Goal: Task Accomplishment & Management: Manage account settings

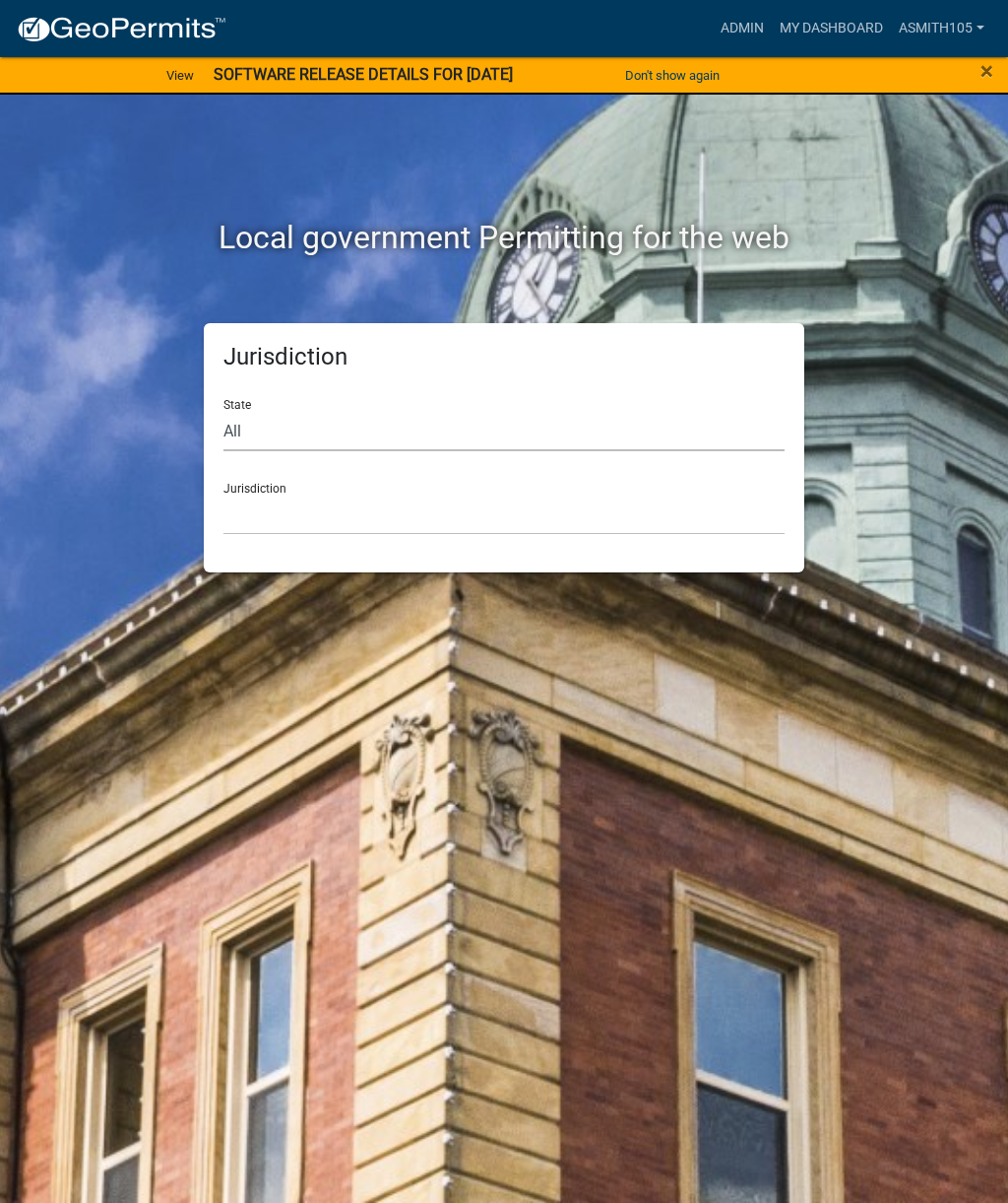
click at [332, 418] on select "All [US_STATE] [US_STATE] [US_STATE] [US_STATE] [US_STATE] [US_STATE] [US_STATE…" at bounding box center [504, 431] width 562 height 41
select select "[US_STATE]"
click at [404, 497] on select "[GEOGRAPHIC_DATA], [US_STATE][PERSON_NAME][GEOGRAPHIC_DATA], [US_STATE][PERSON_…" at bounding box center [504, 514] width 562 height 41
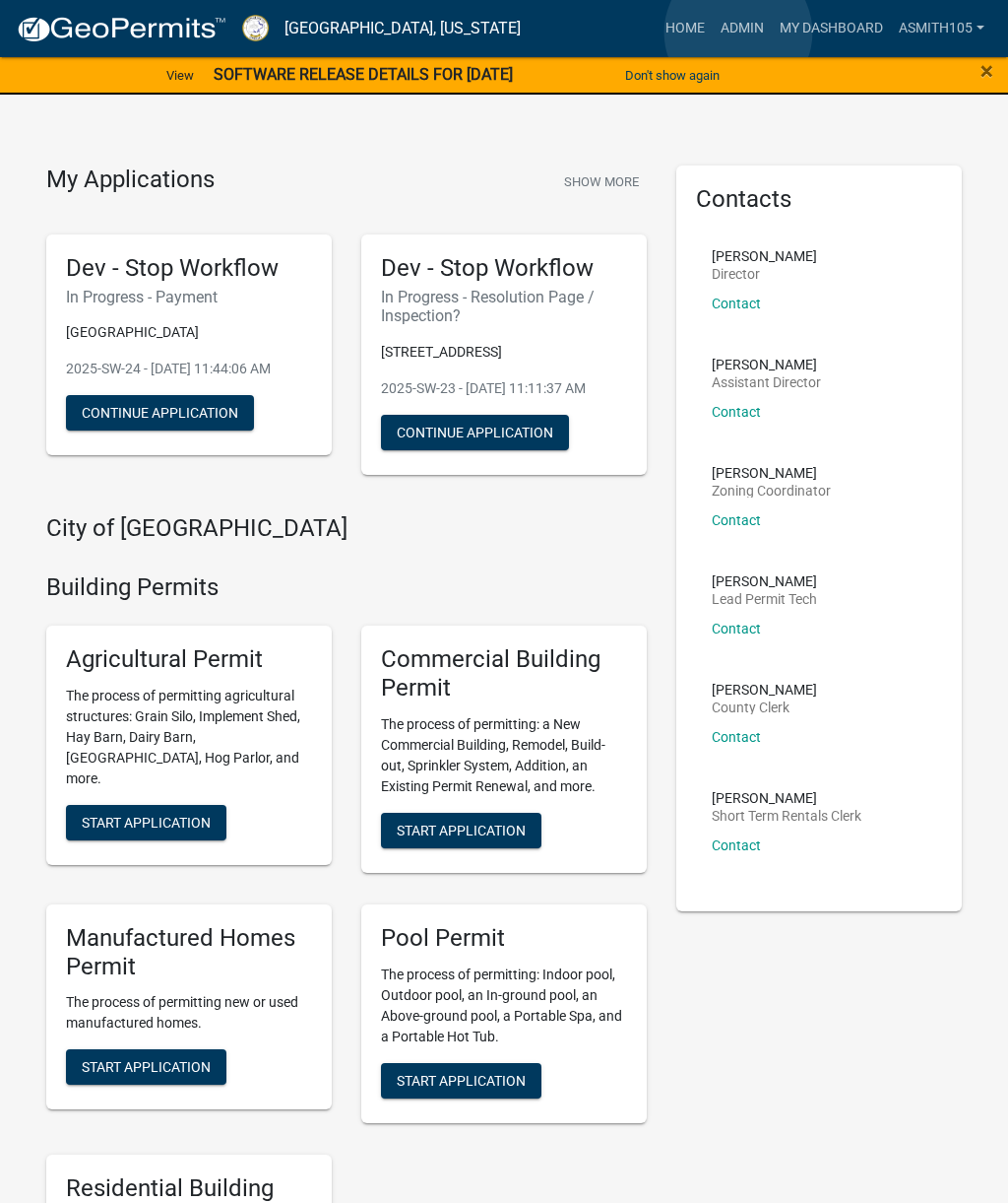
click at [738, 34] on link "Admin" at bounding box center [743, 29] width 60 height 38
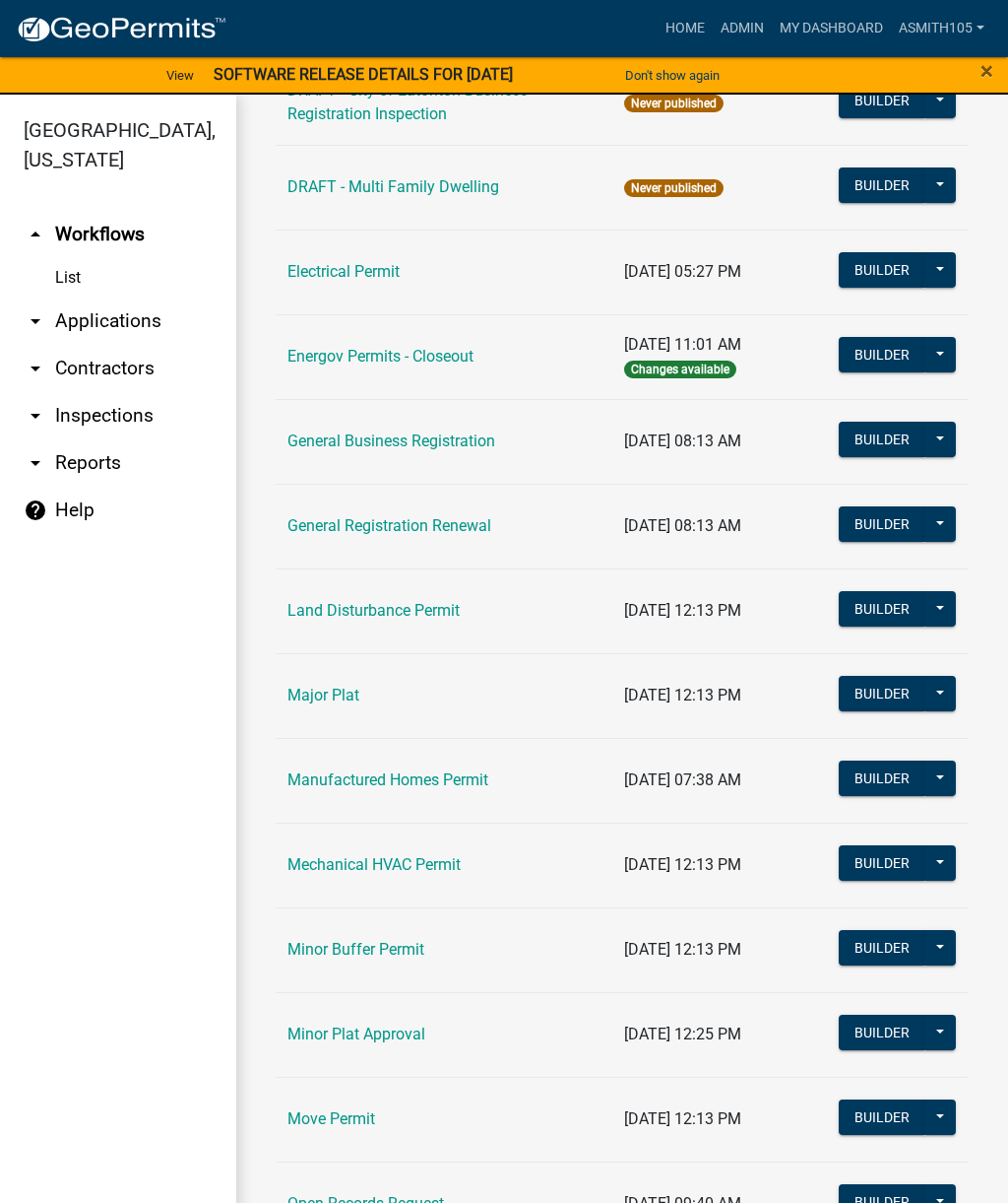
scroll to position [1056, 0]
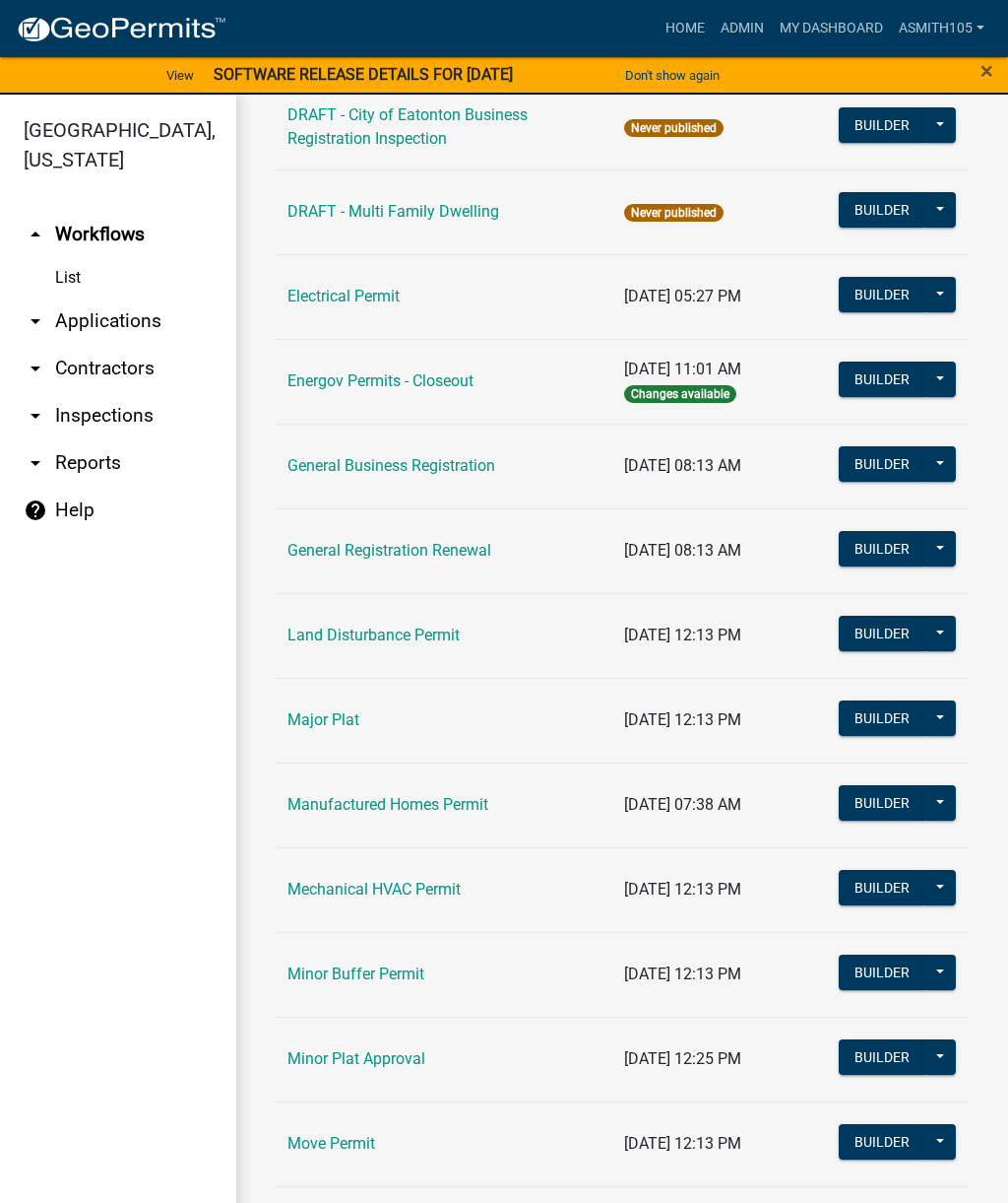
click at [424, 626] on link "Land Disturbance Permit" at bounding box center [374, 634] width 173 height 19
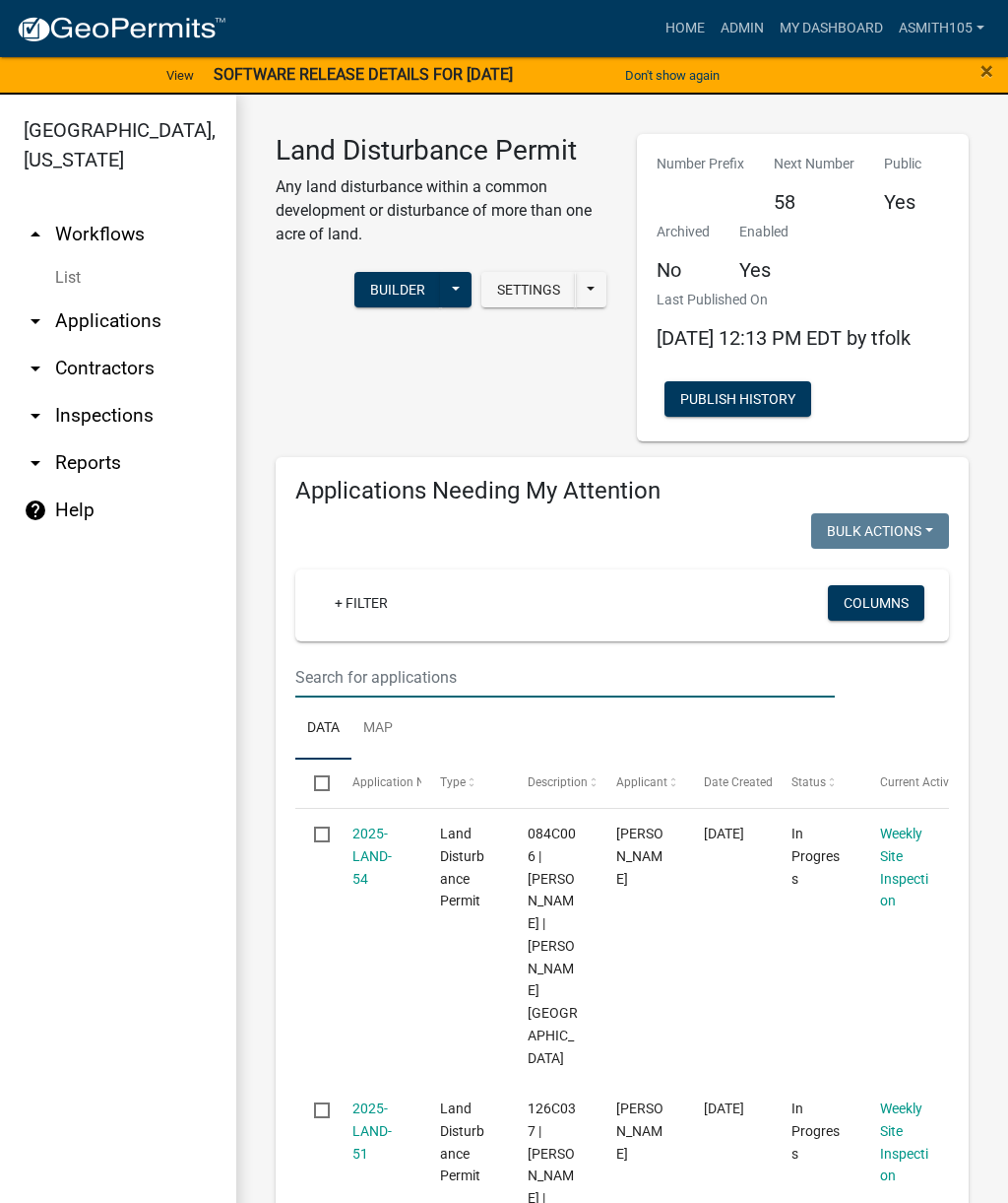
click at [478, 691] on input "text" at bounding box center [566, 677] width 540 height 41
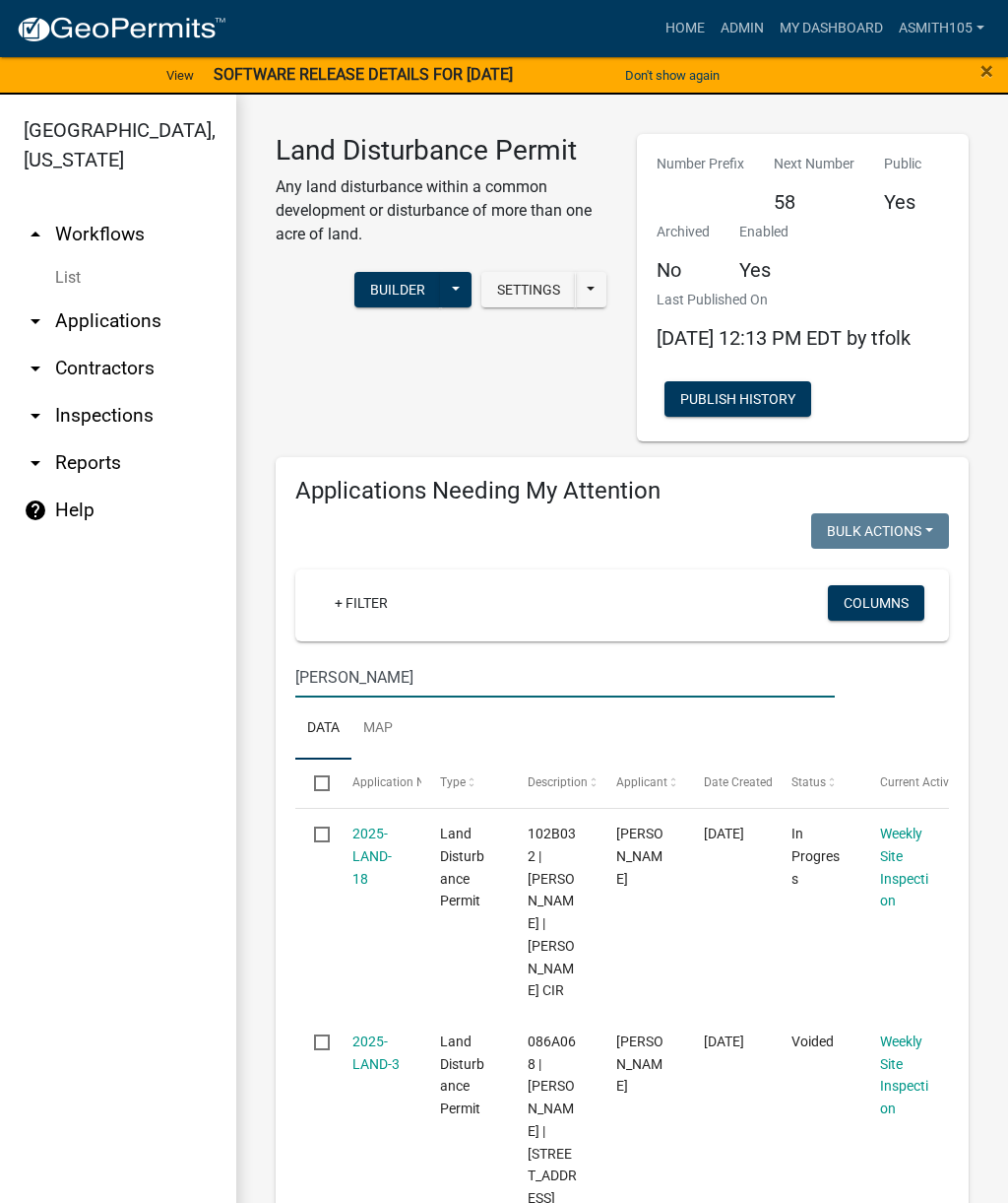
type input "[PERSON_NAME]"
click at [370, 877] on link "2025-LAND-18" at bounding box center [372, 857] width 40 height 62
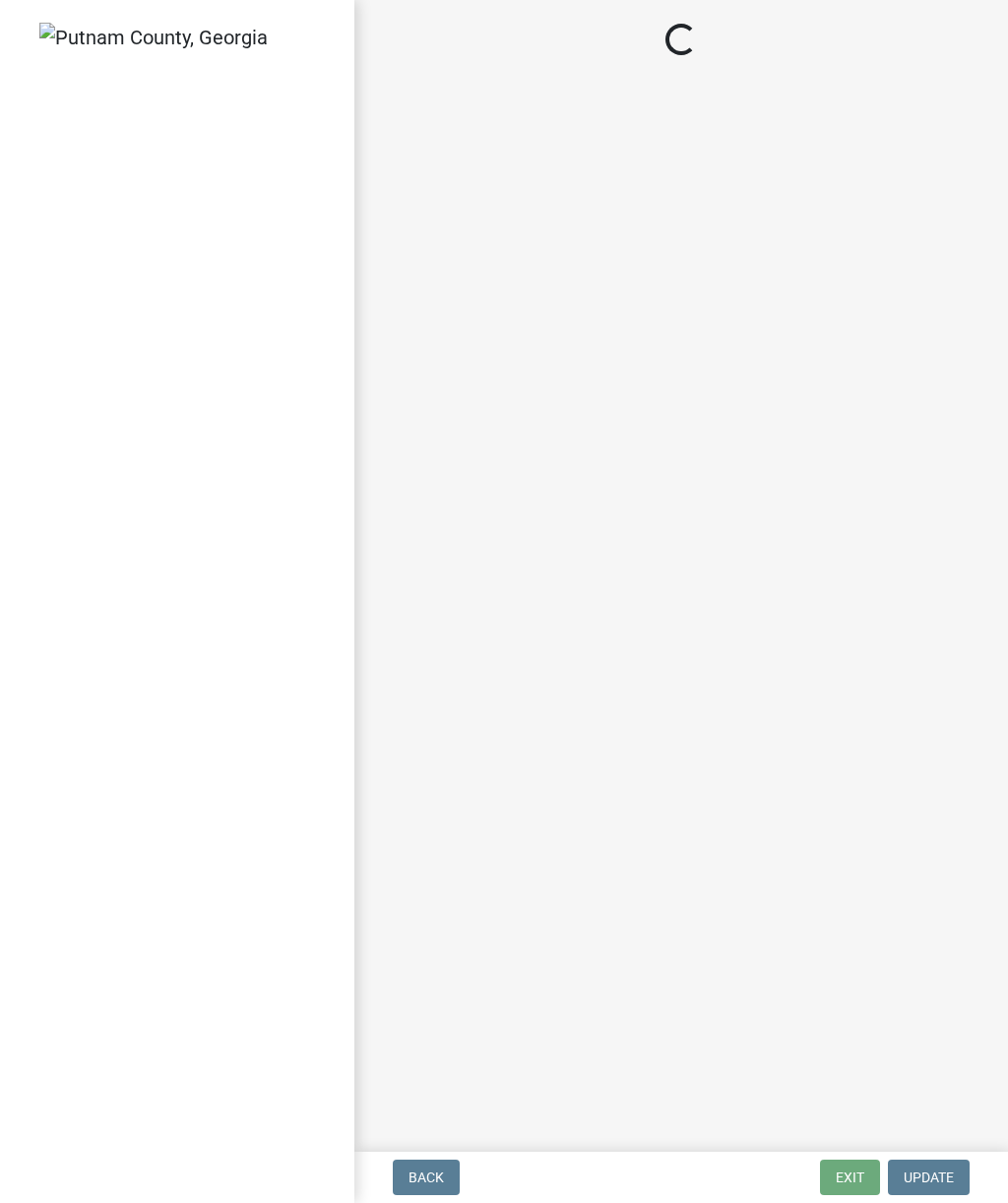
select select "af3c6edf-34d7-49be-824e-99d5d0a3954f"
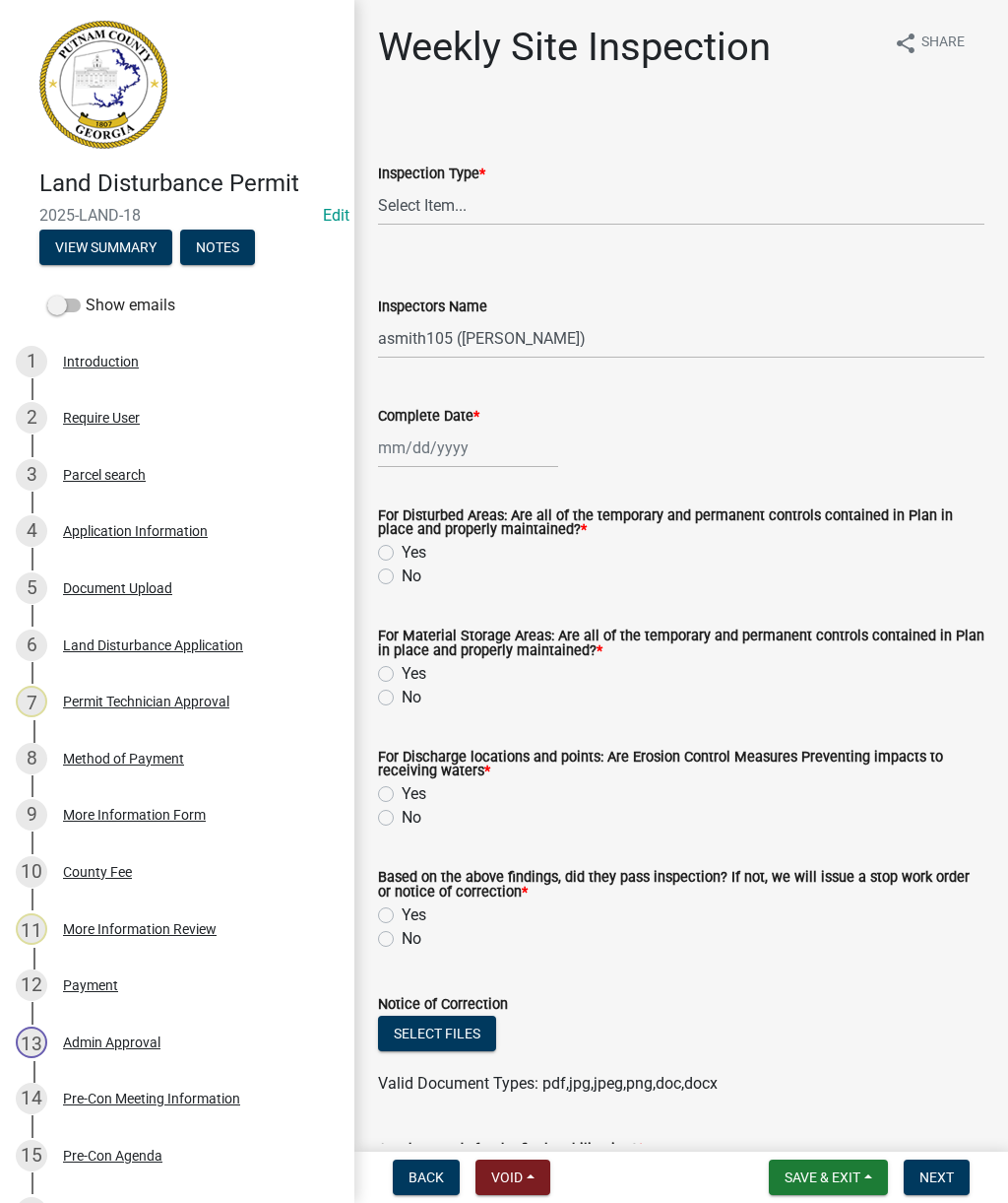
click at [130, 587] on div "Document Upload" at bounding box center [118, 589] width 109 height 14
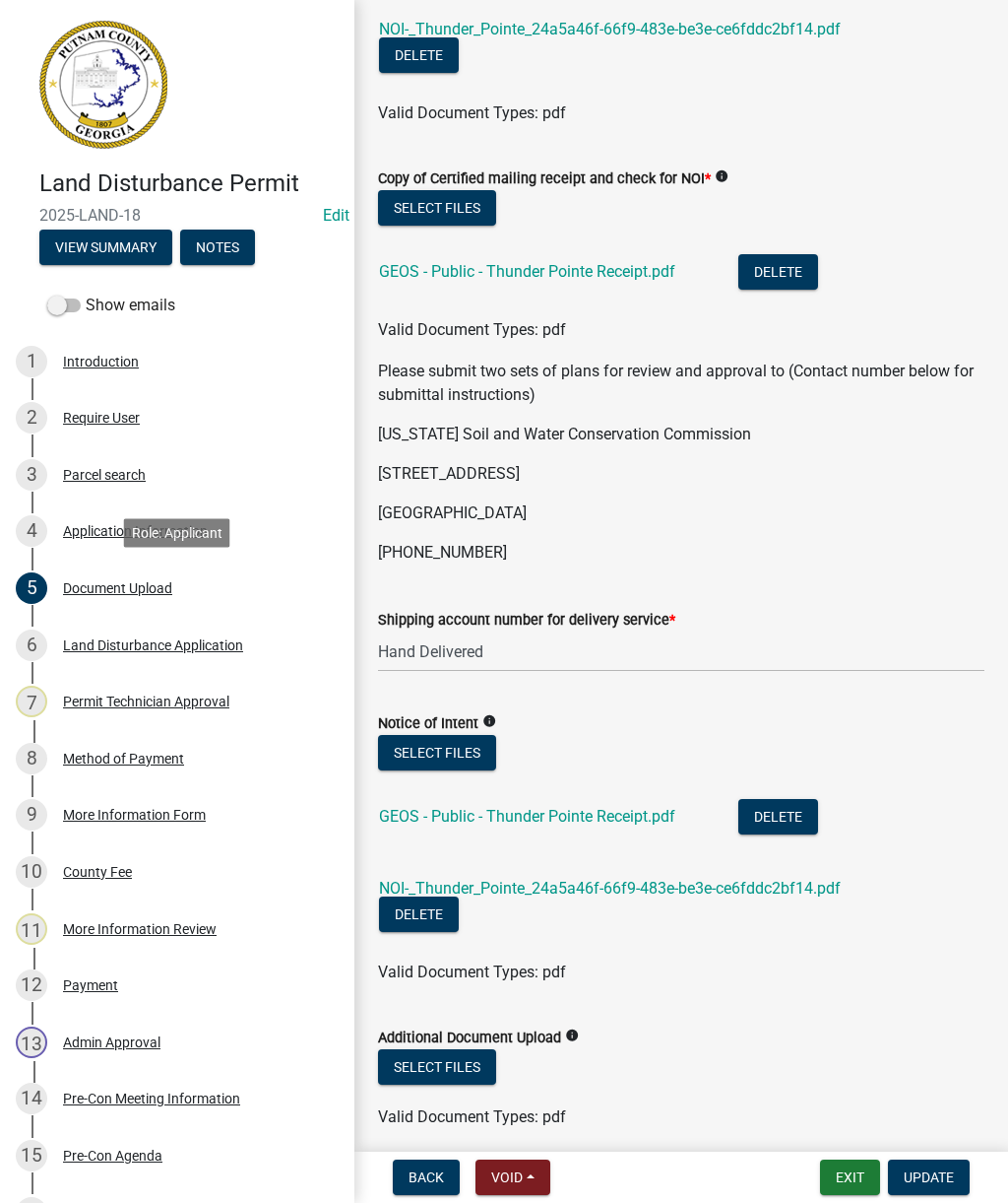
scroll to position [612, 0]
click at [587, 823] on link "GEOS - Public - Thunder Pointe Receipt.pdf" at bounding box center [527, 815] width 297 height 19
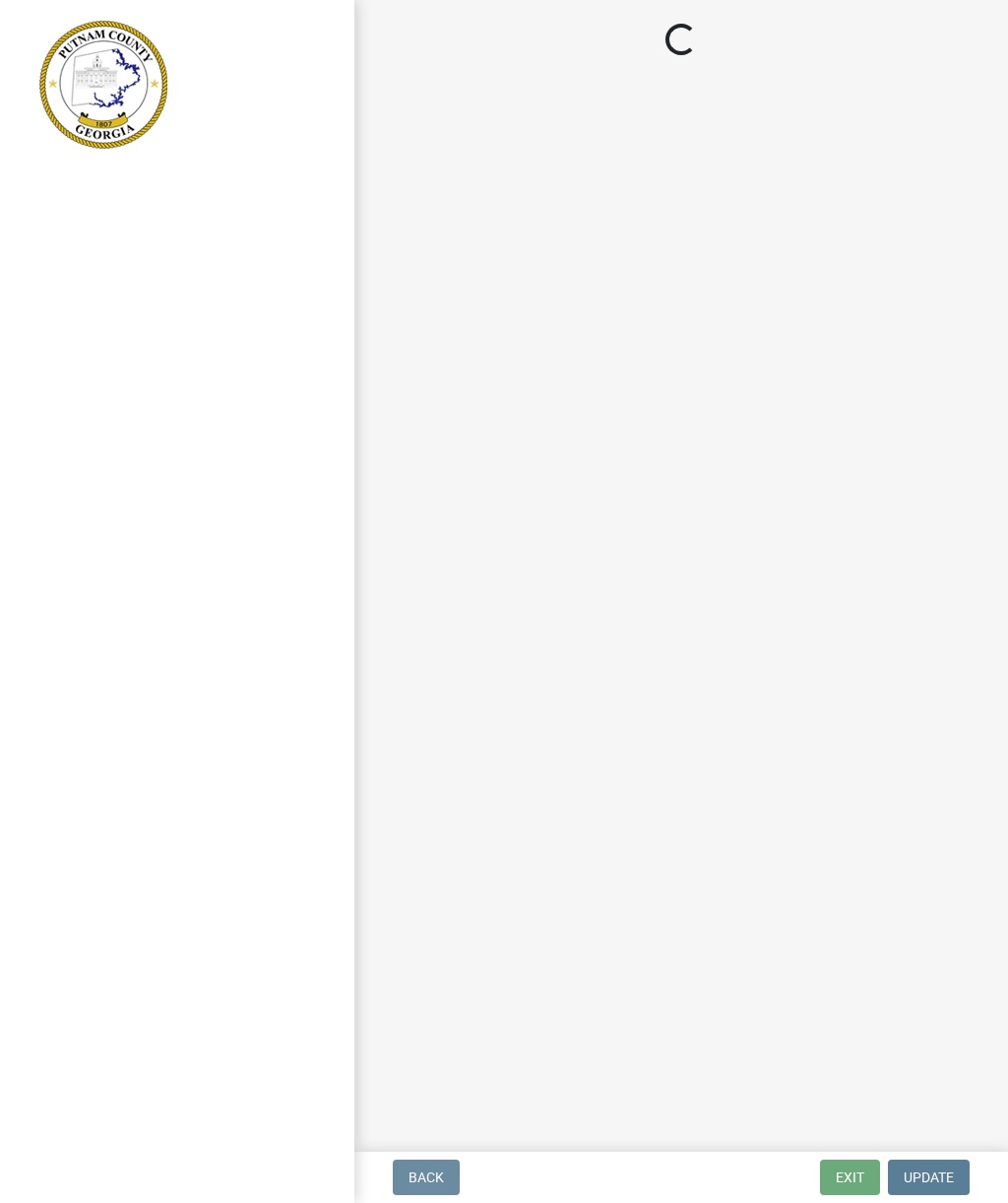
click at [410, 1173] on span "Back" at bounding box center [427, 1177] width 36 height 16
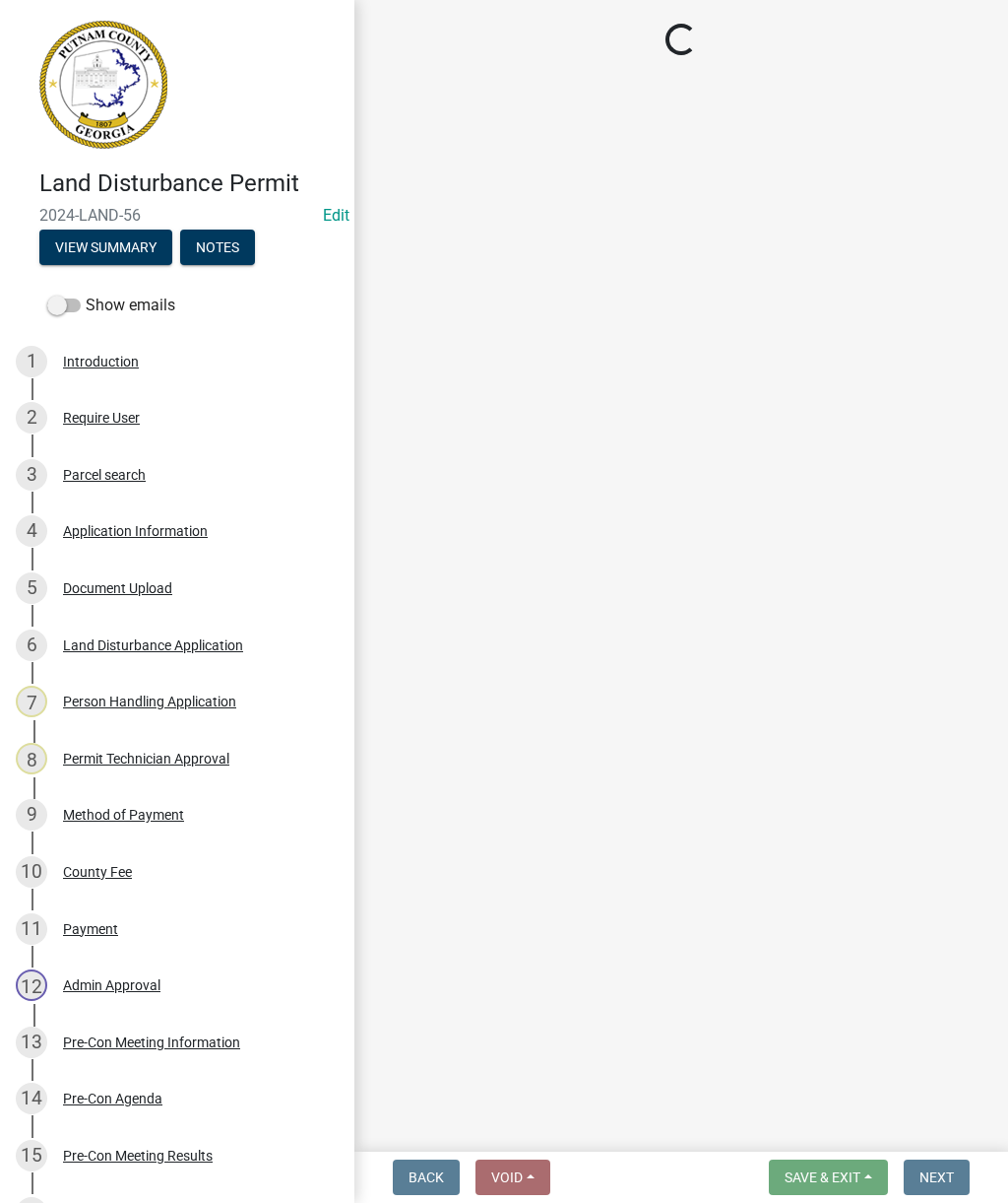
click at [127, 585] on div "Document Upload" at bounding box center [118, 589] width 109 height 14
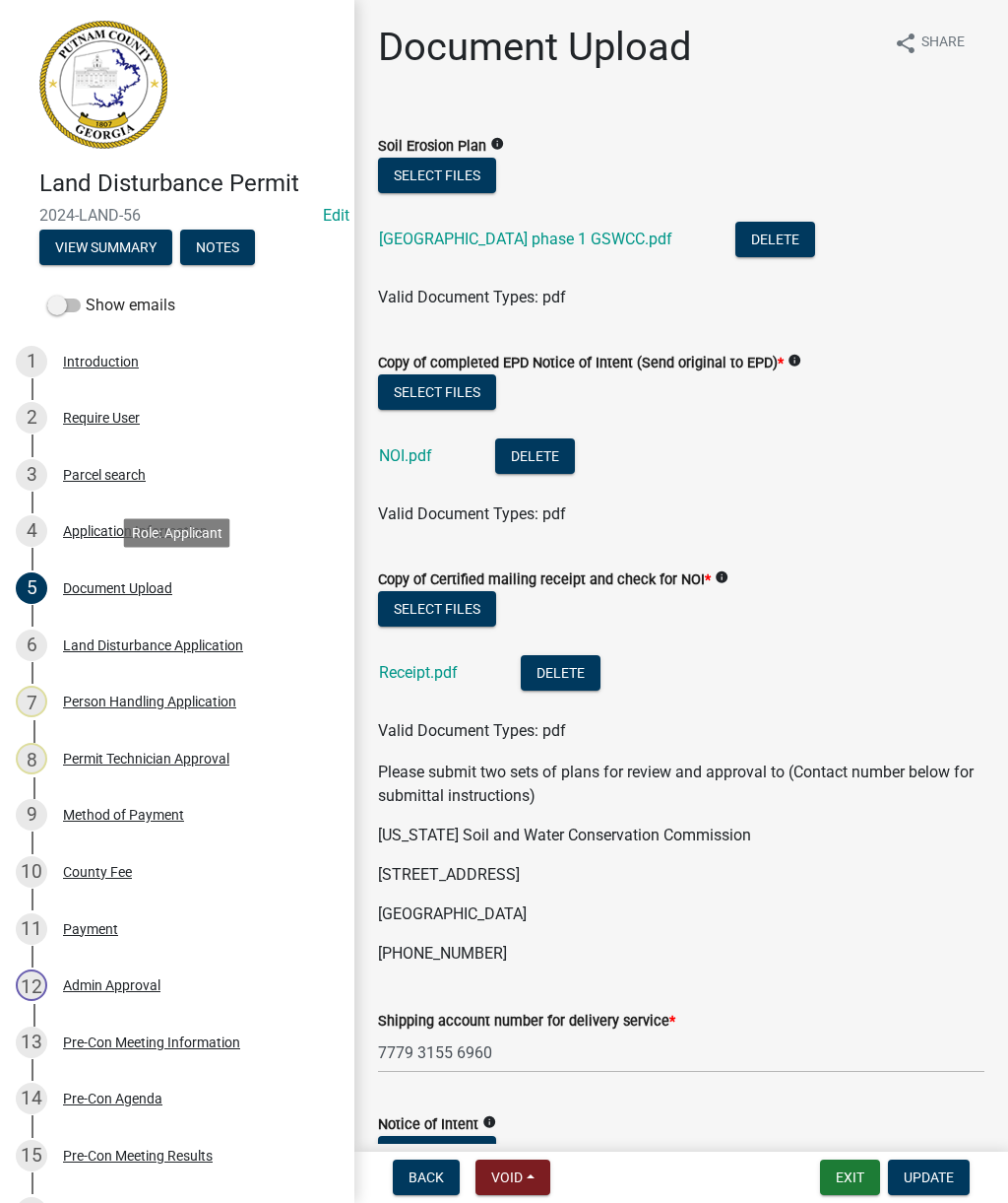
select select "93c72d9c-4ccd-4a4f-9c87-9d2cfc81a2e2"
select select "af3c6edf-34d7-49be-824e-99d5d0a3954f"
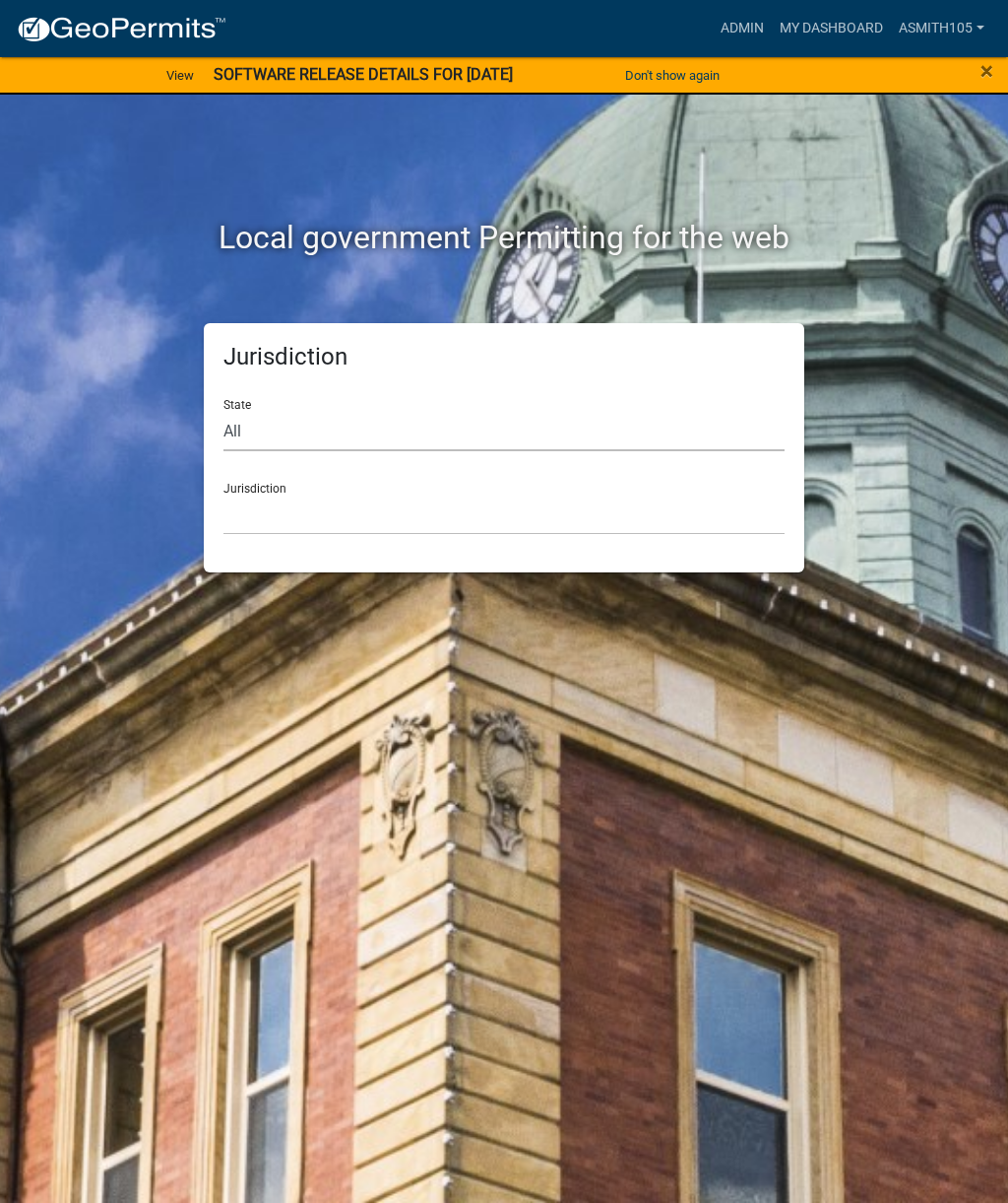
click at [384, 415] on select "All [US_STATE] [US_STATE] [US_STATE] [US_STATE] [US_STATE] [US_STATE] [US_STATE…" at bounding box center [504, 431] width 562 height 41
select select "[US_STATE]"
click at [504, 513] on select "[GEOGRAPHIC_DATA], [US_STATE][PERSON_NAME][GEOGRAPHIC_DATA], [US_STATE][PERSON_…" at bounding box center [504, 514] width 562 height 41
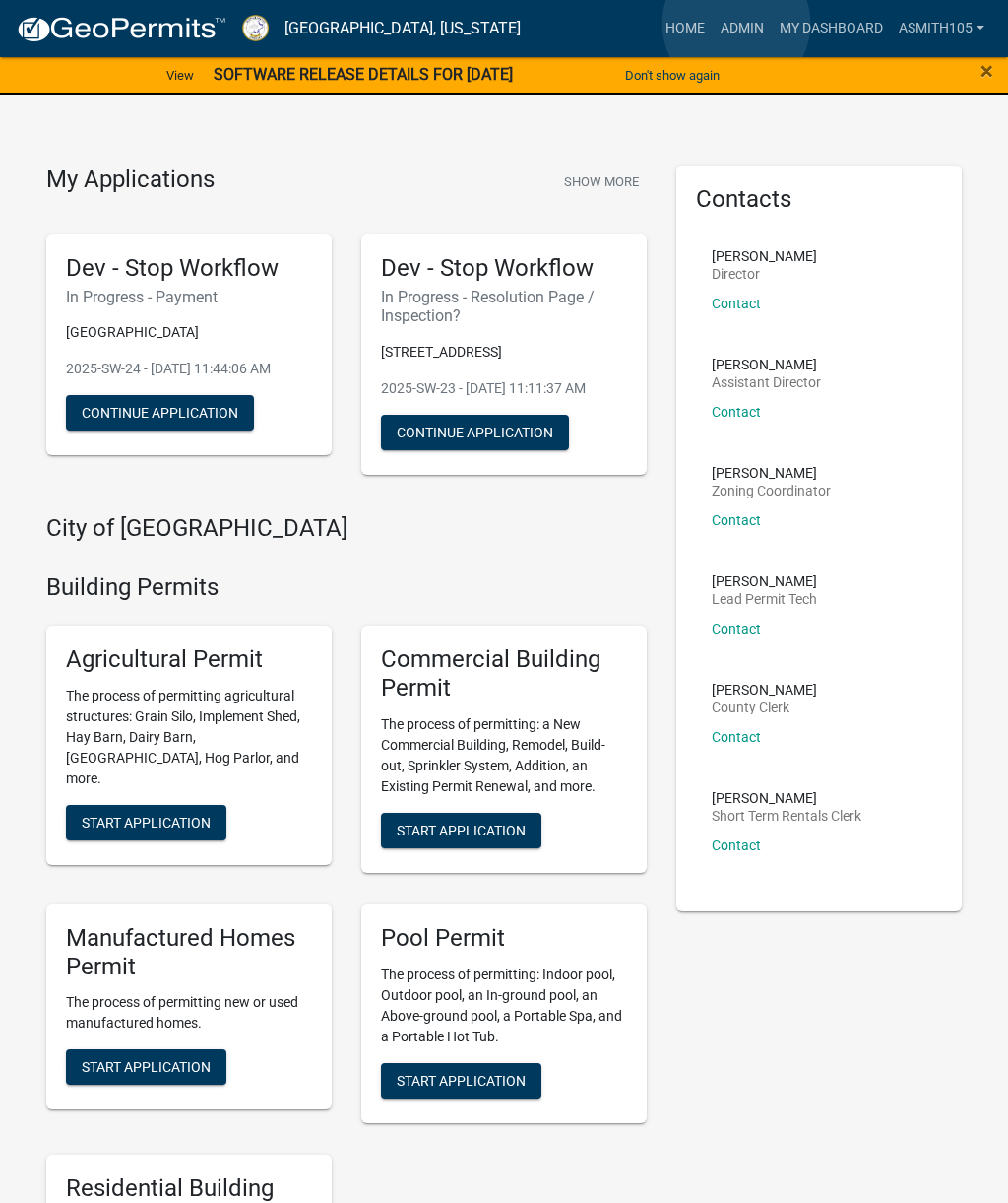
click at [737, 24] on link "Admin" at bounding box center [743, 29] width 60 height 38
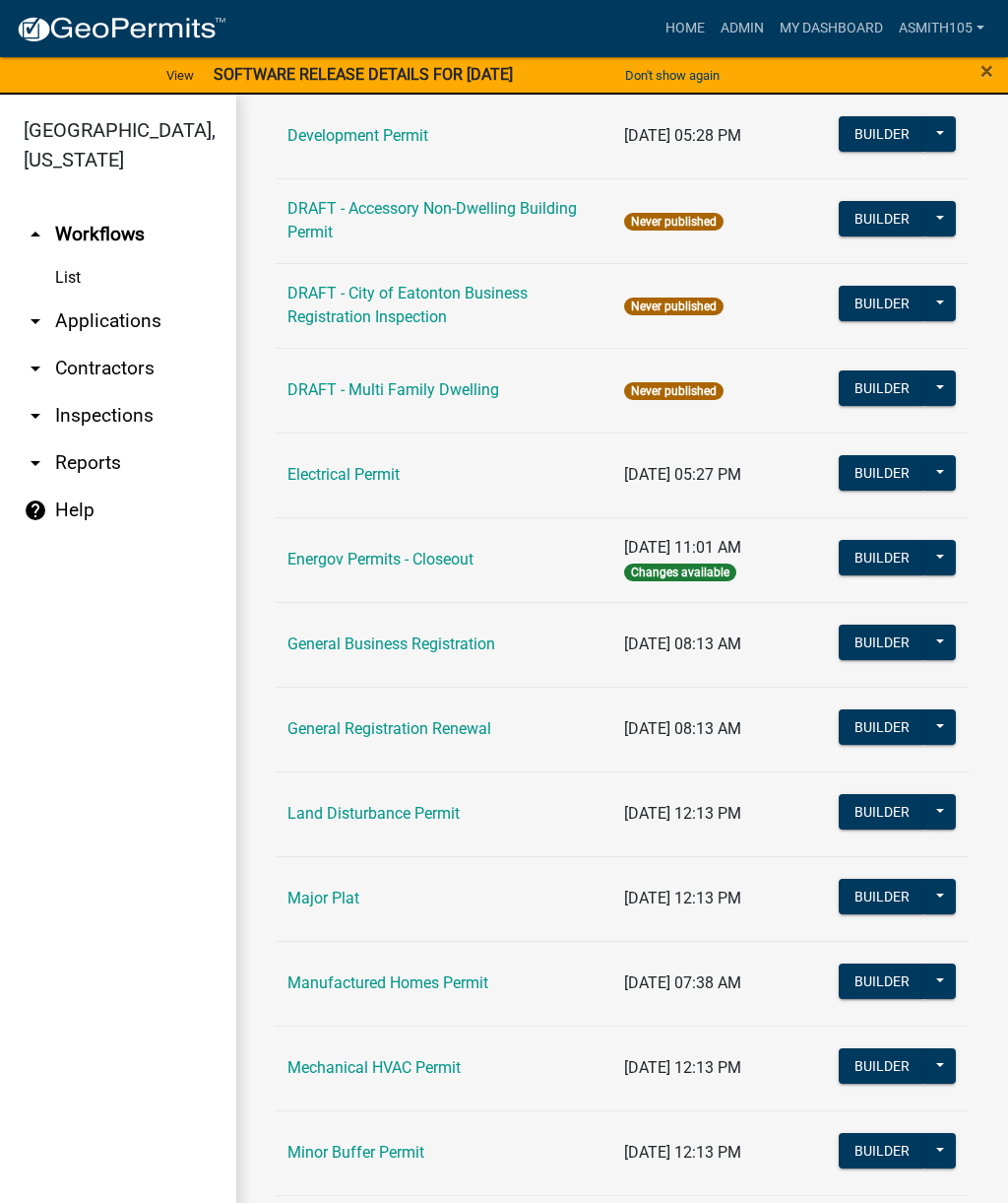
scroll to position [893, 0]
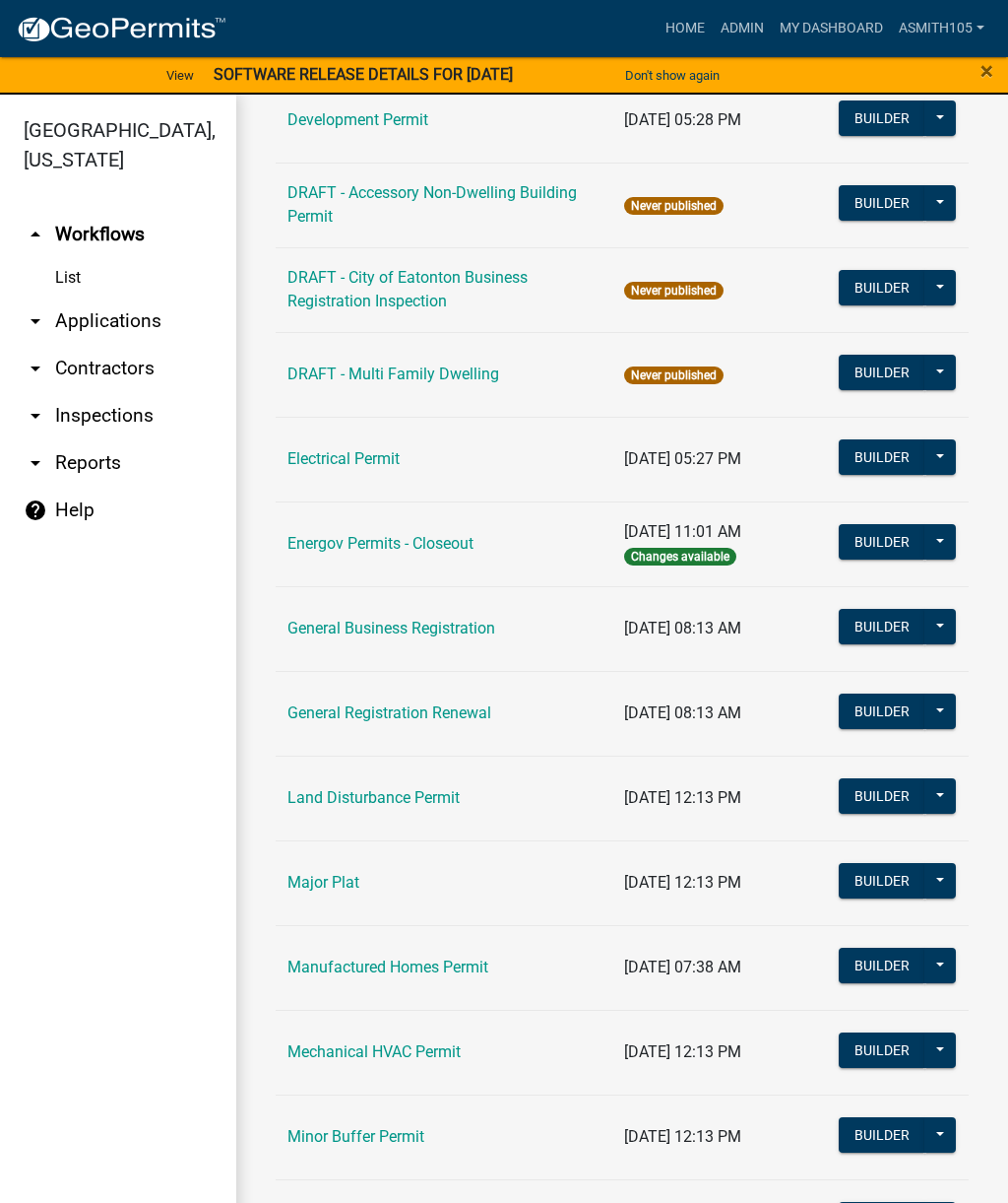
click at [375, 800] on link "Land Disturbance Permit" at bounding box center [374, 797] width 173 height 19
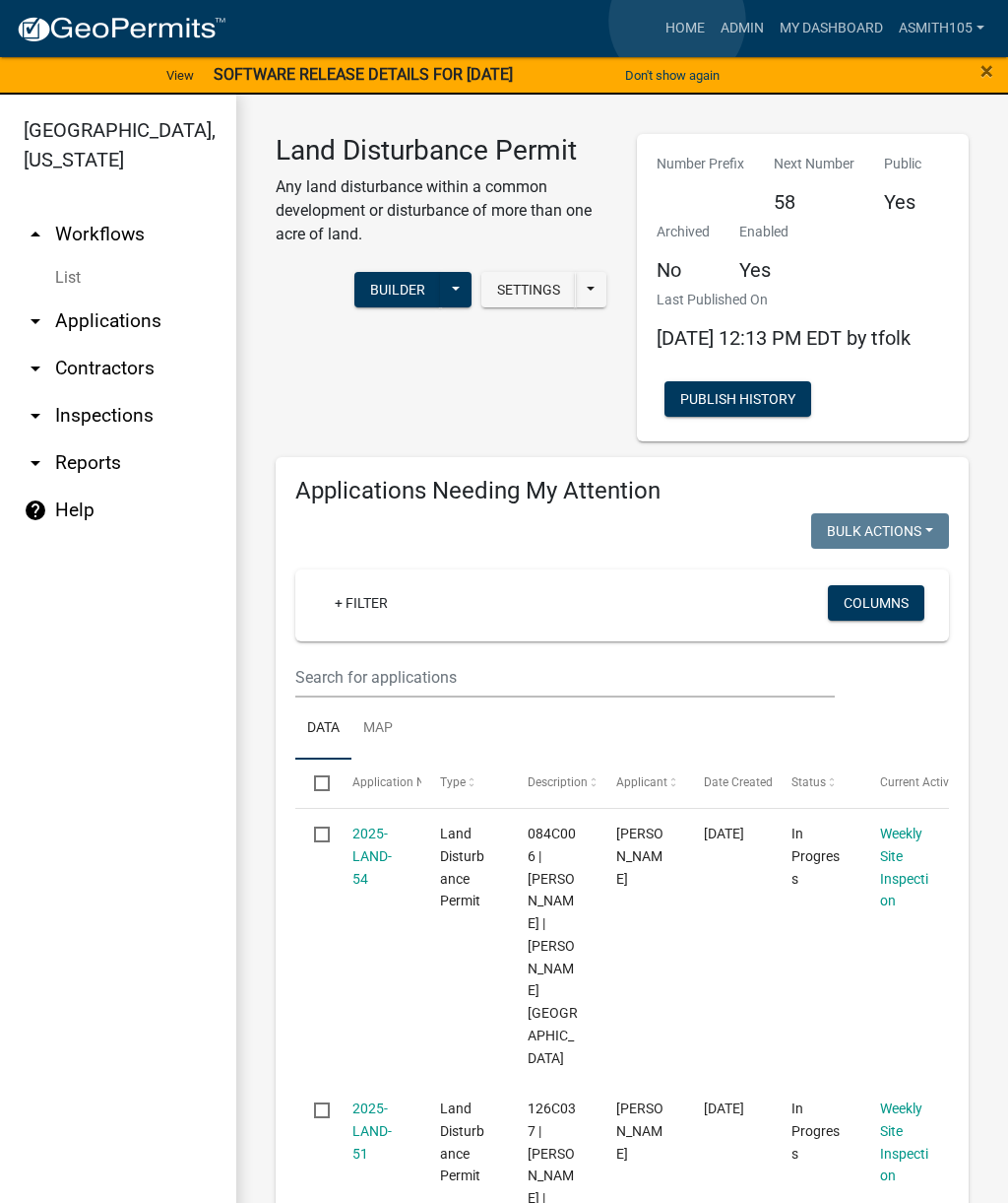
click at [678, 22] on link "Home" at bounding box center [686, 29] width 56 height 38
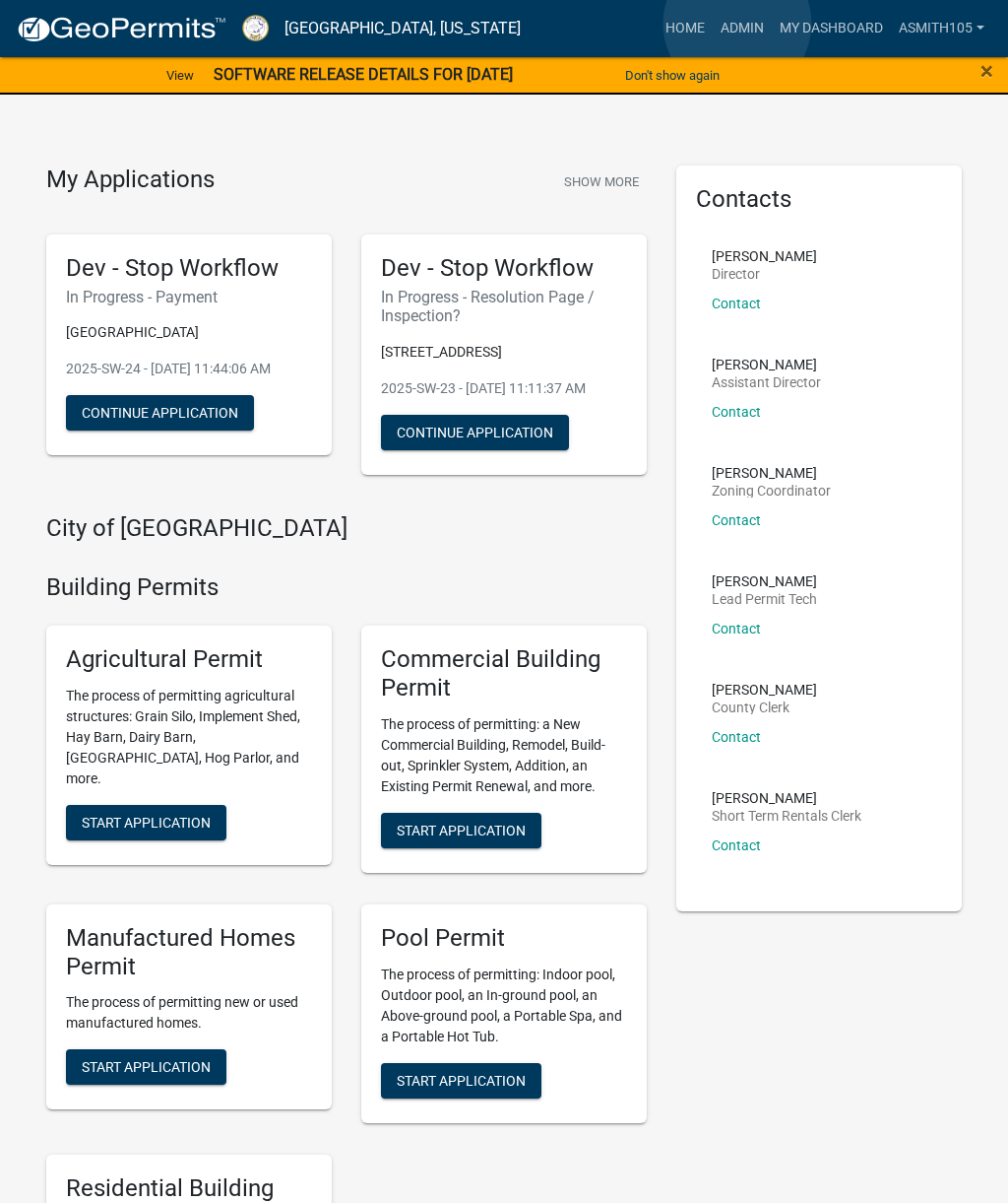
click at [737, 24] on link "Admin" at bounding box center [743, 29] width 60 height 38
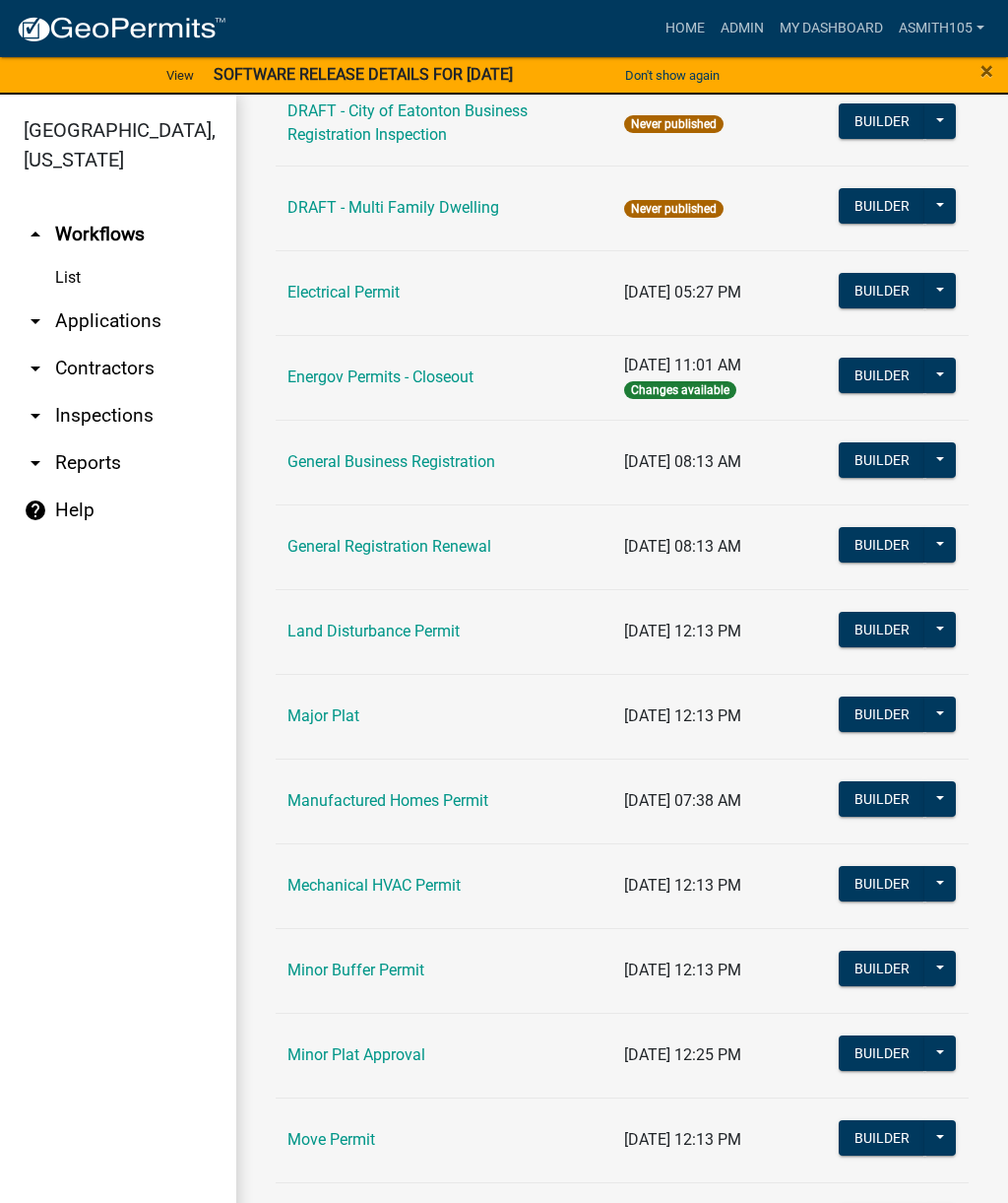
scroll to position [1025, 0]
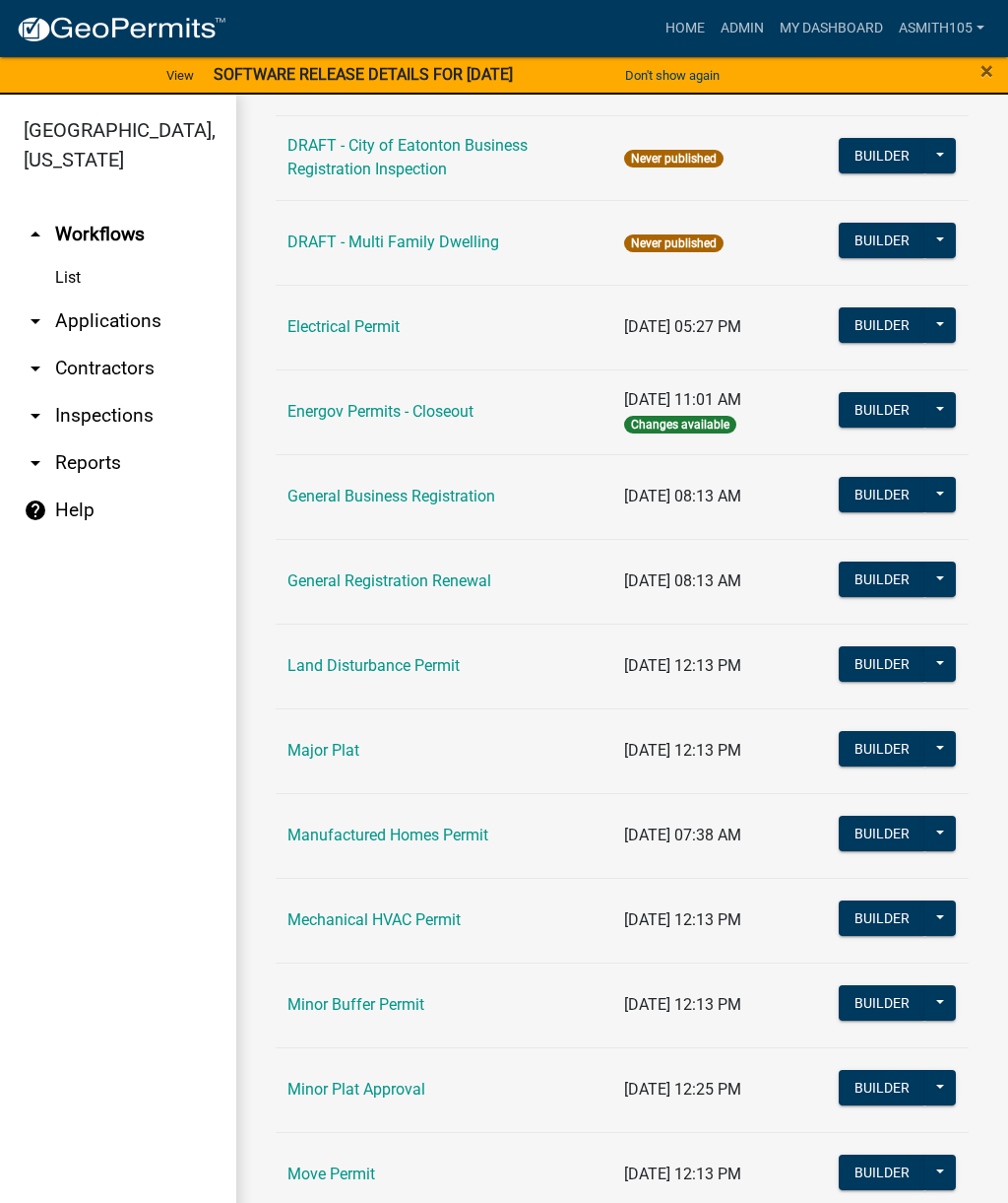
click at [378, 656] on link "Land Disturbance Permit" at bounding box center [374, 665] width 173 height 19
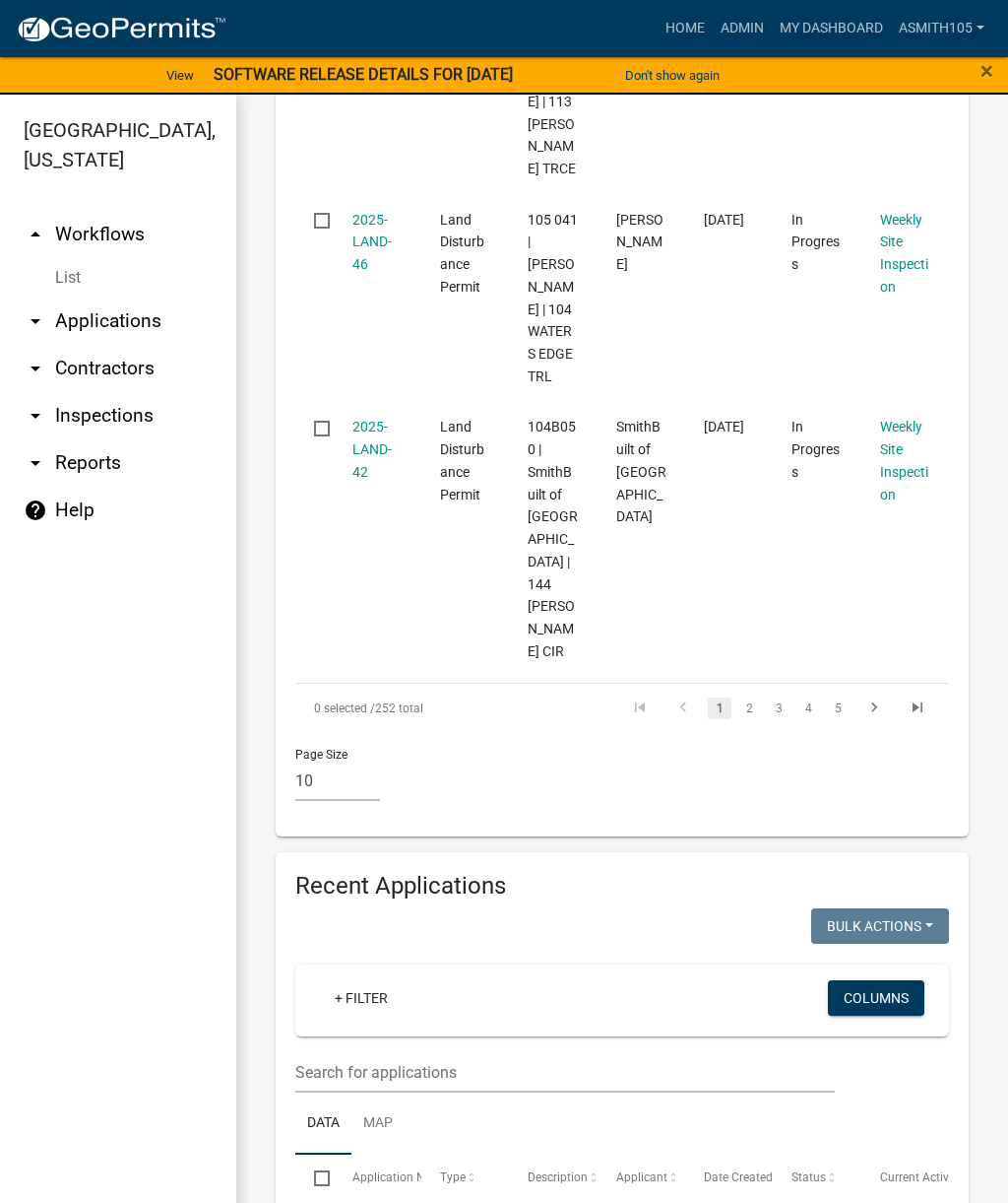
scroll to position [2599, 0]
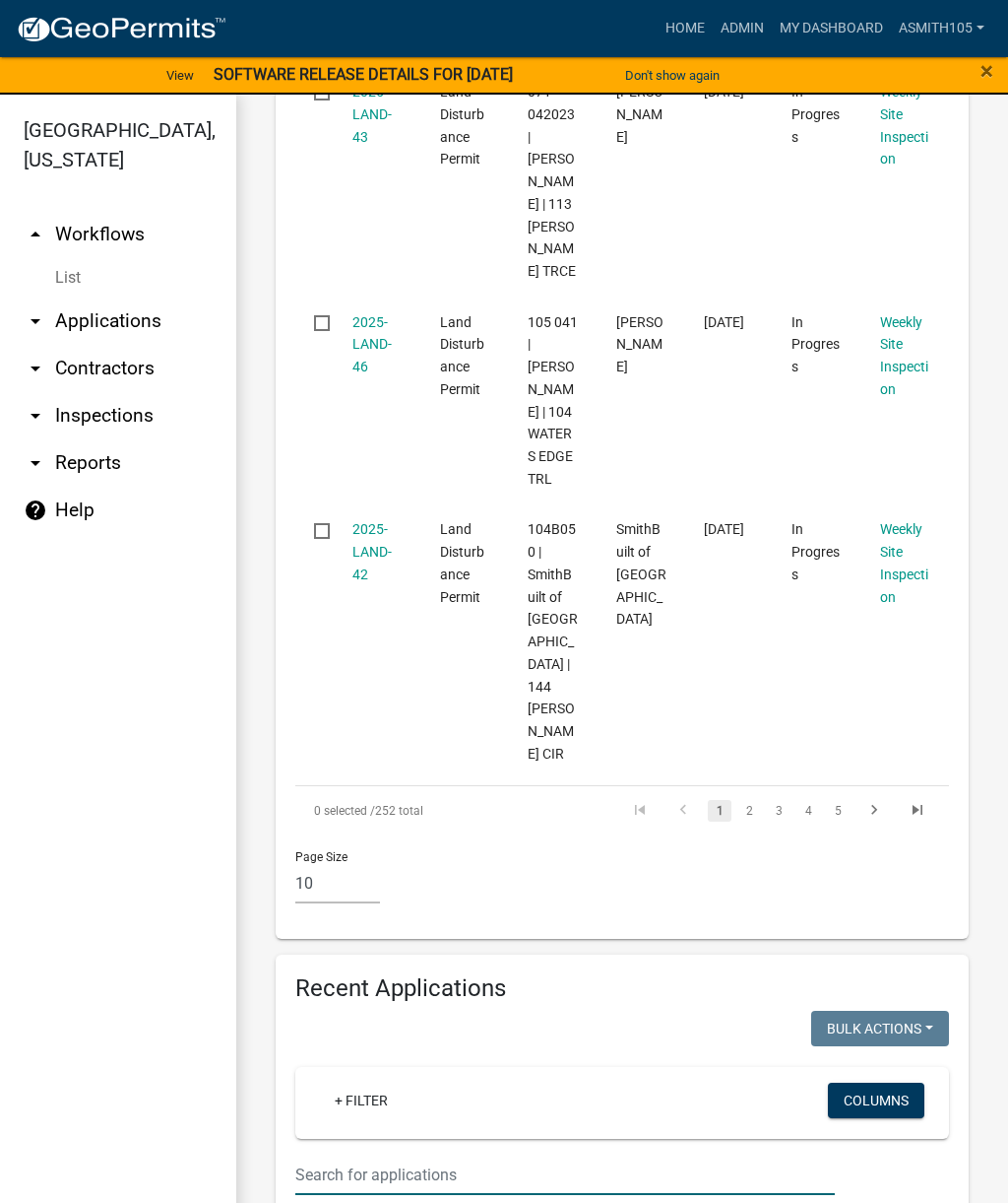
click at [467, 1154] on input "text" at bounding box center [566, 1174] width 540 height 41
type input "Clack"
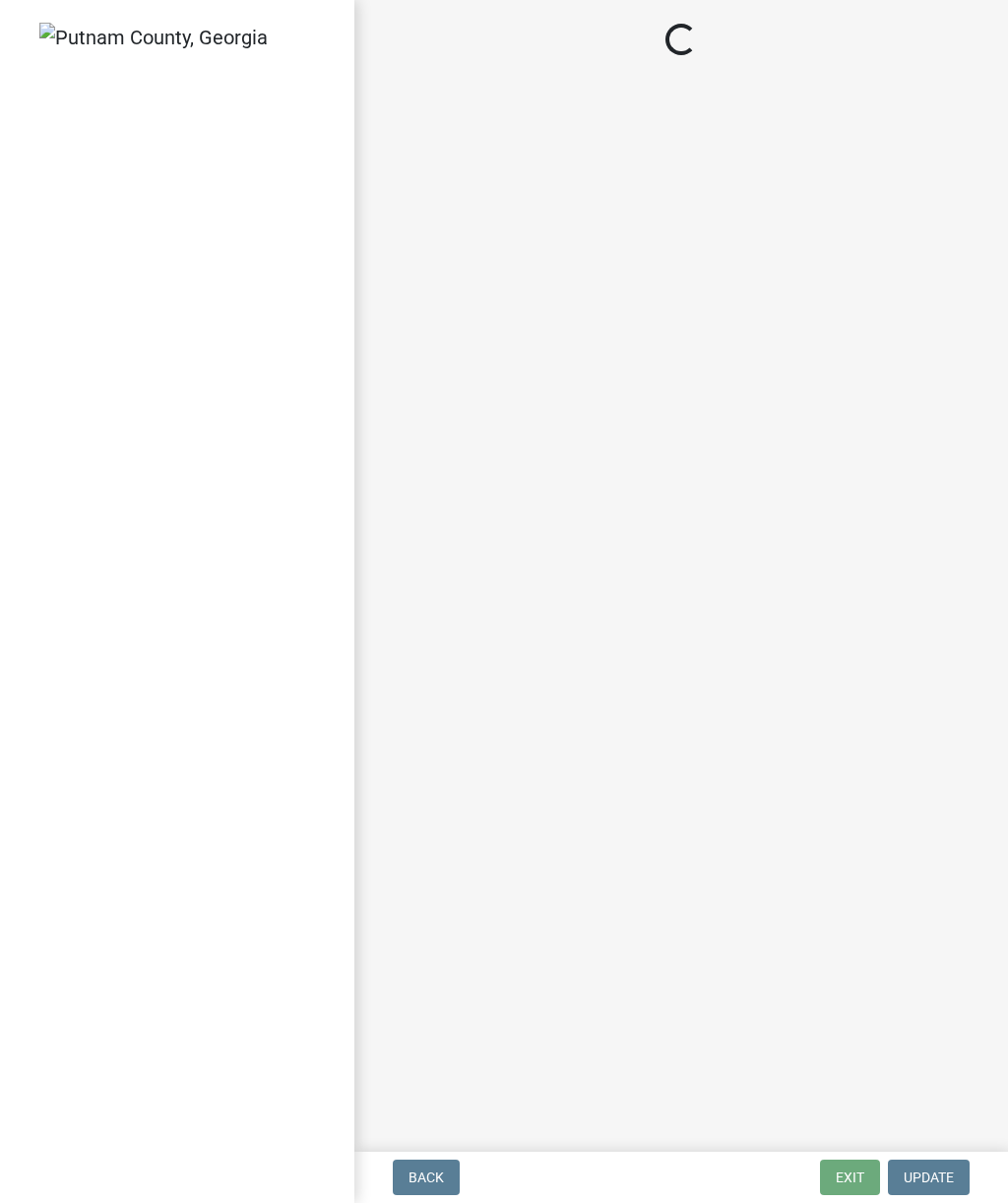
select select "af3c6edf-34d7-49be-824e-99d5d0a3954f"
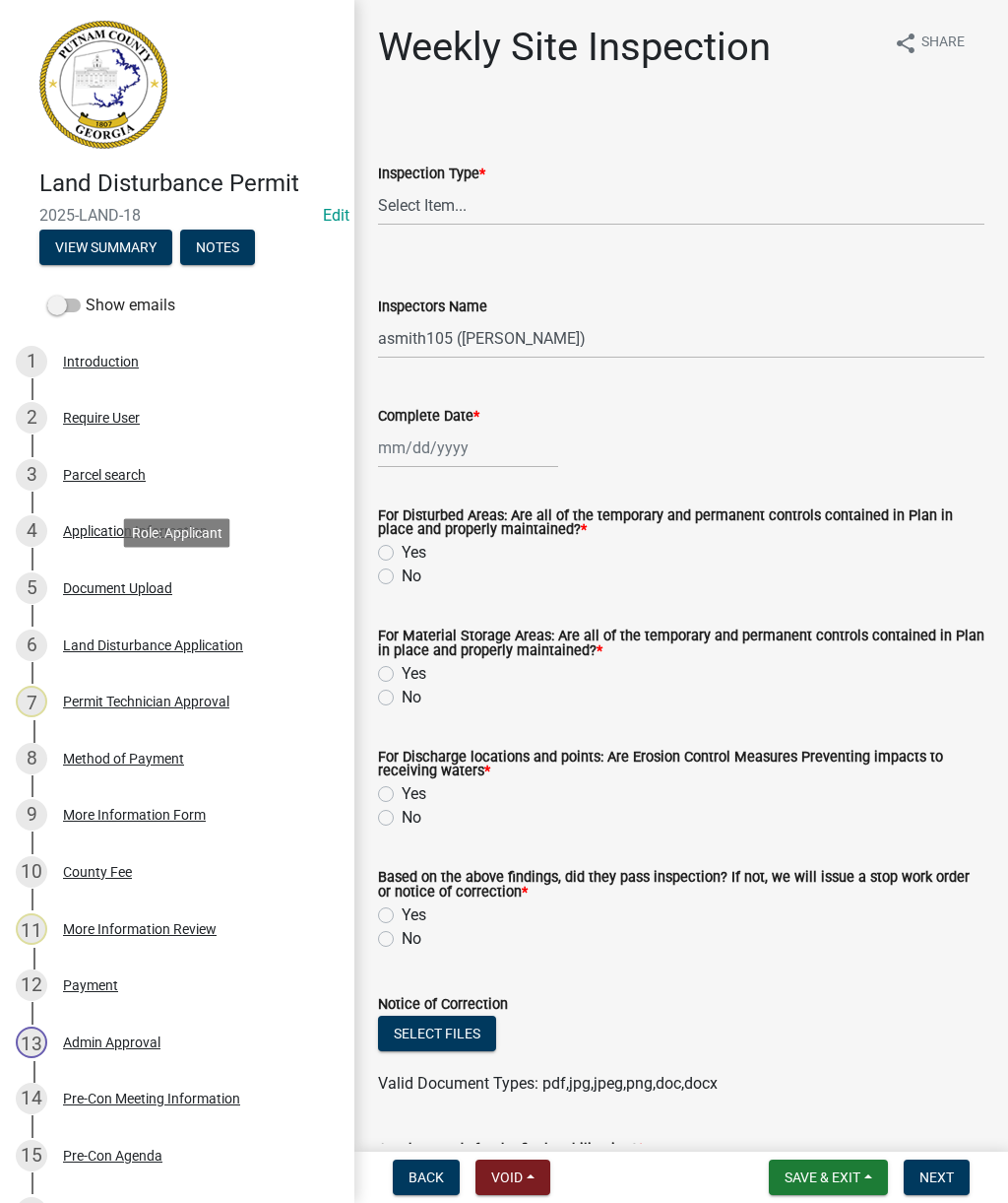
click at [126, 588] on div "Document Upload" at bounding box center [118, 589] width 109 height 14
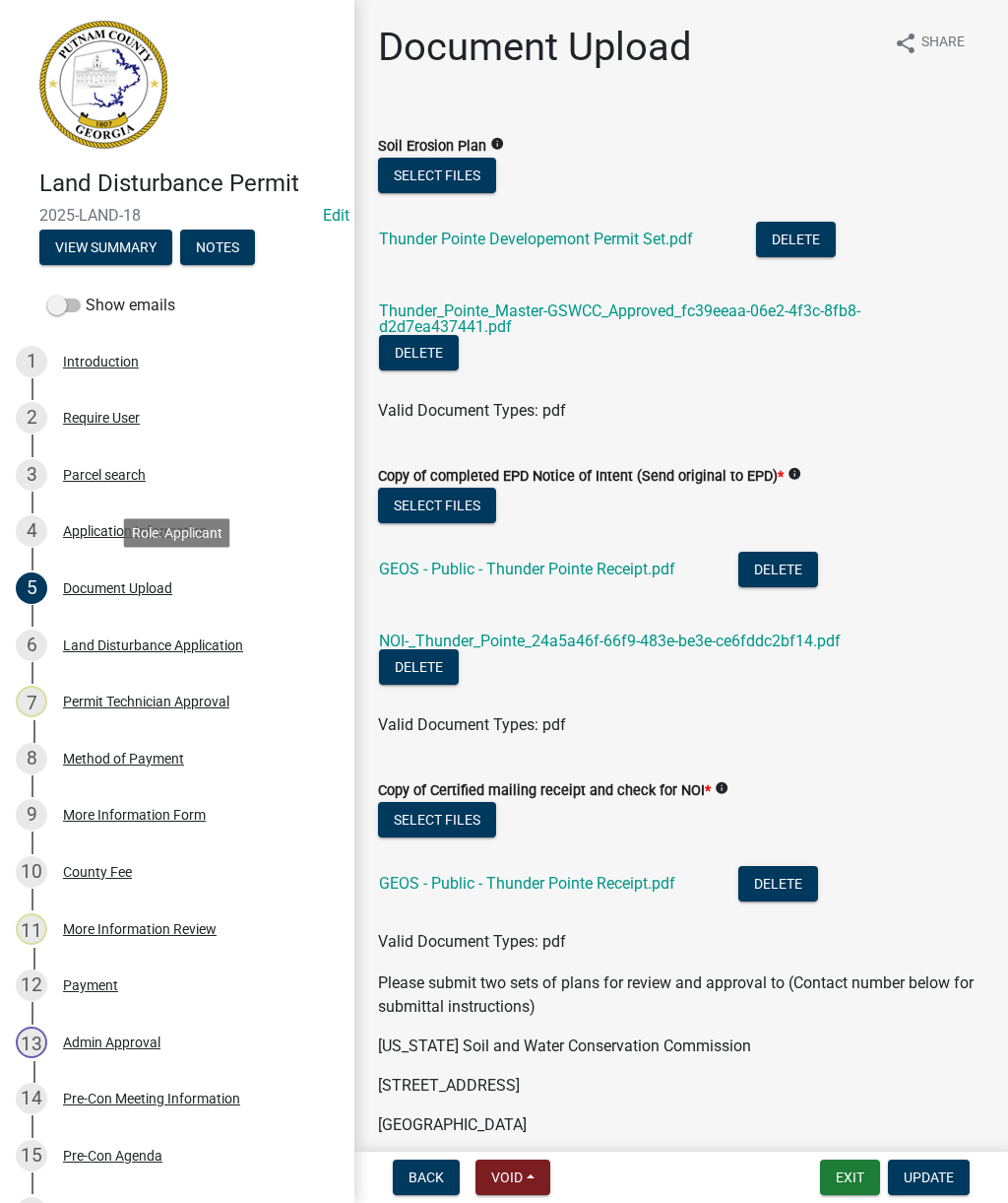
click at [557, 331] on div "Thunder_Pointe_Master-GSWCC_Approved_fc39eeaa-06e2-4f3c-8fb8-d2d7ea437441.pdf" at bounding box center [642, 315] width 527 height 42
click at [636, 314] on link "Thunder_Pointe_Master-GSWCC_Approved_fc39eeaa-06e2-4f3c-8fb8-d2d7ea437441.pdf" at bounding box center [619, 319] width 481 height 35
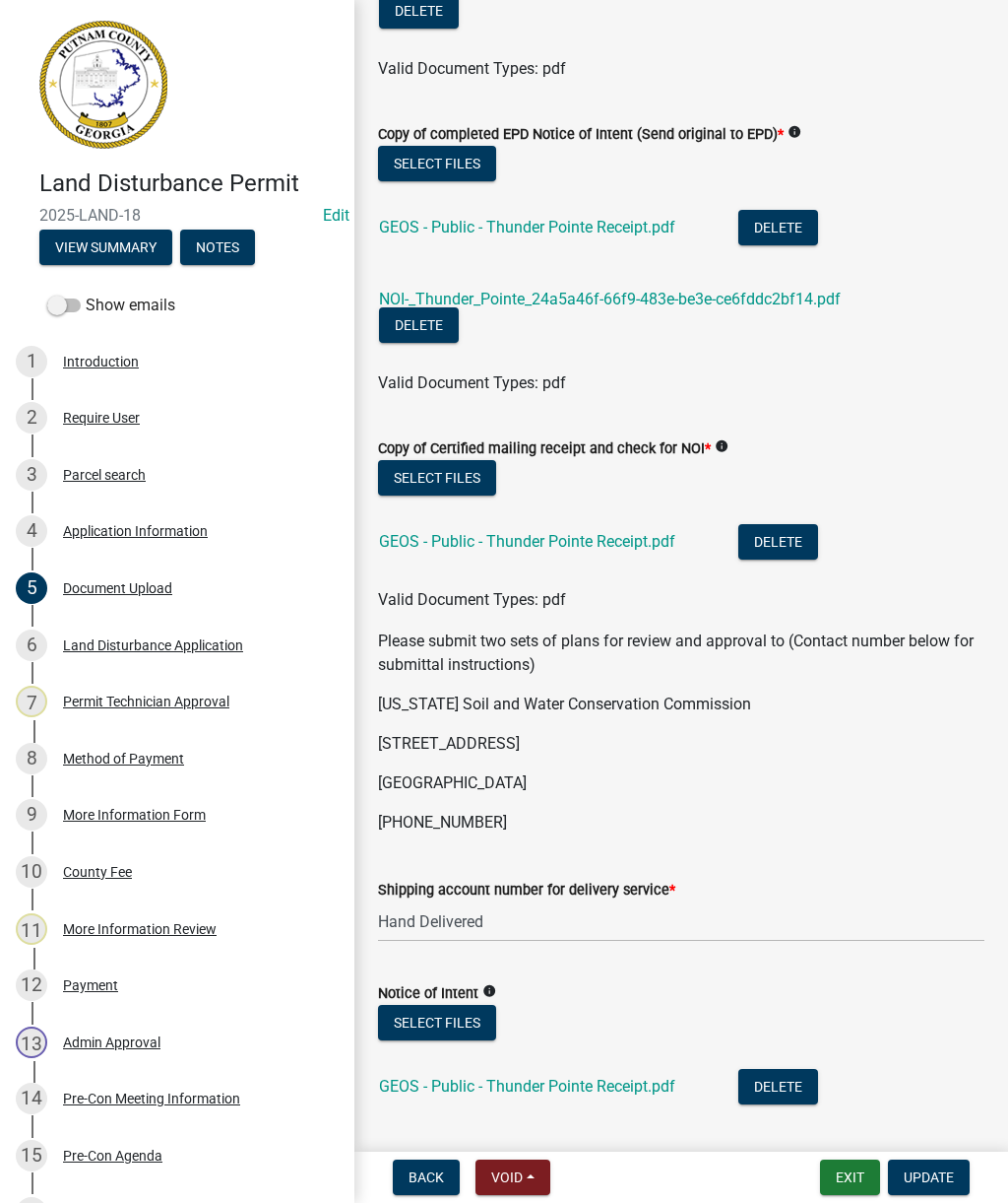
scroll to position [342, 0]
